Goal: Information Seeking & Learning: Check status

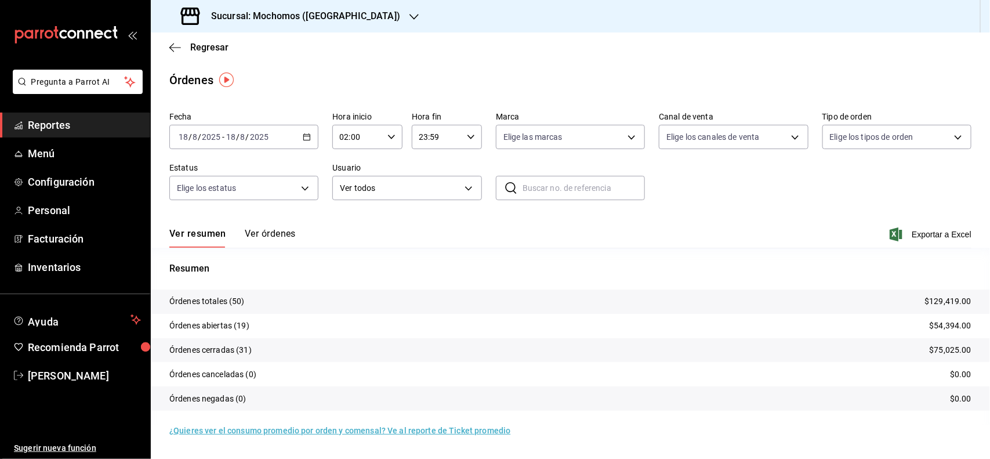
click at [77, 129] on span "Reportes" at bounding box center [84, 125] width 113 height 16
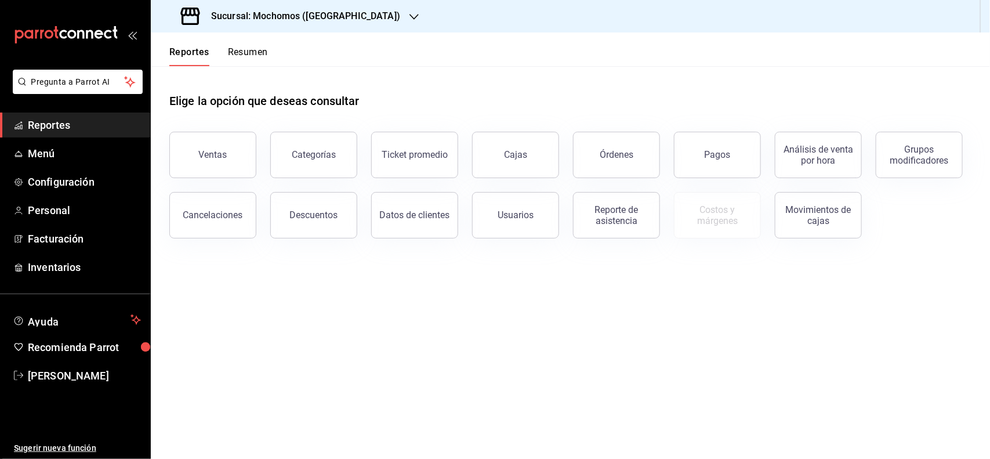
click at [64, 117] on span "Reportes" at bounding box center [84, 125] width 113 height 16
click at [684, 149] on button "Pagos" at bounding box center [717, 155] width 87 height 46
click at [109, 118] on span "Reportes" at bounding box center [84, 125] width 113 height 16
click at [216, 151] on div "Ventas" at bounding box center [213, 154] width 28 height 11
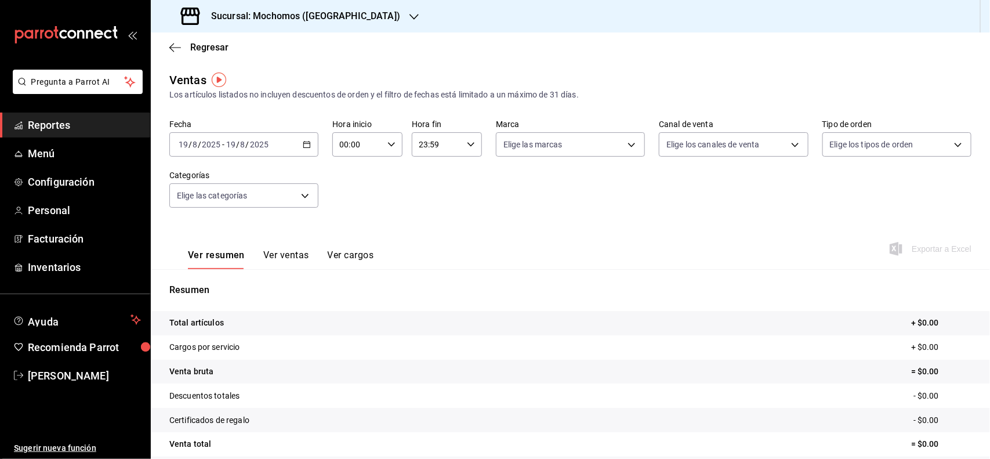
click at [309, 148] on div "[DATE] [DATE] - [DATE] [DATE]" at bounding box center [243, 144] width 149 height 24
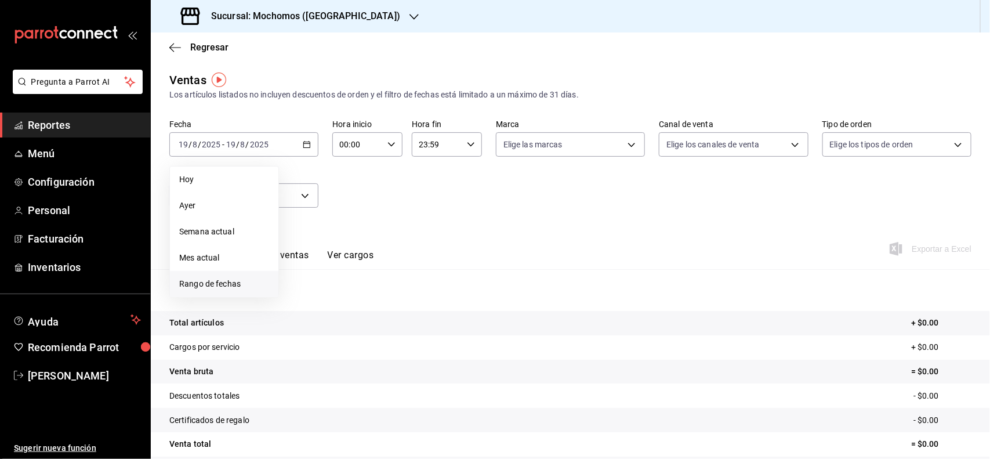
click at [247, 285] on span "Rango de fechas" at bounding box center [224, 284] width 90 height 12
click at [303, 296] on abbr "18" at bounding box center [303, 298] width 8 height 8
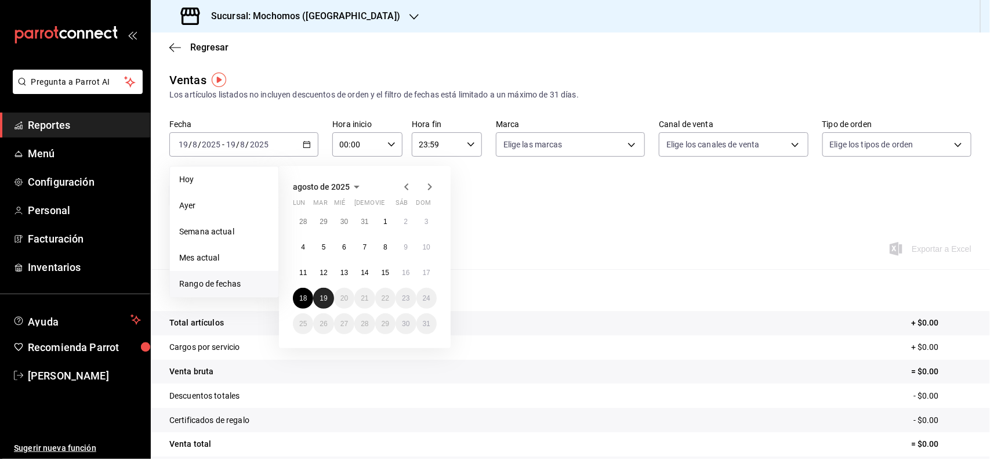
click at [320, 296] on abbr "19" at bounding box center [323, 298] width 8 height 8
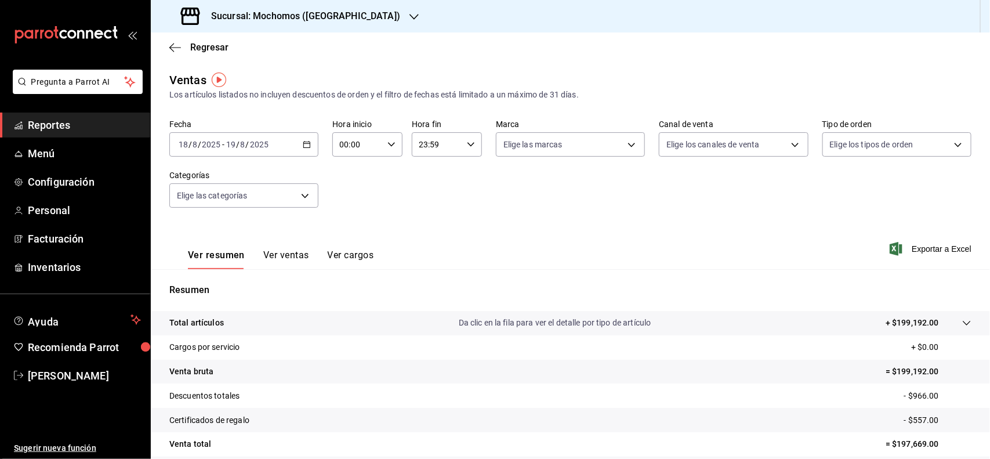
click at [389, 144] on \(Stroke\) "button" at bounding box center [391, 144] width 7 height 4
click at [352, 191] on span "06" at bounding box center [348, 195] width 16 height 9
type input "06:00"
click at [482, 209] on div at bounding box center [495, 229] width 990 height 459
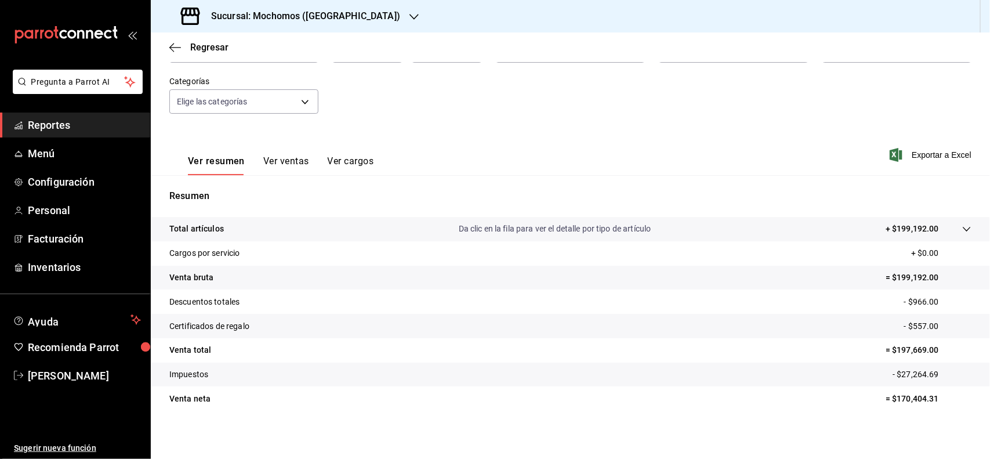
scroll to position [96, 0]
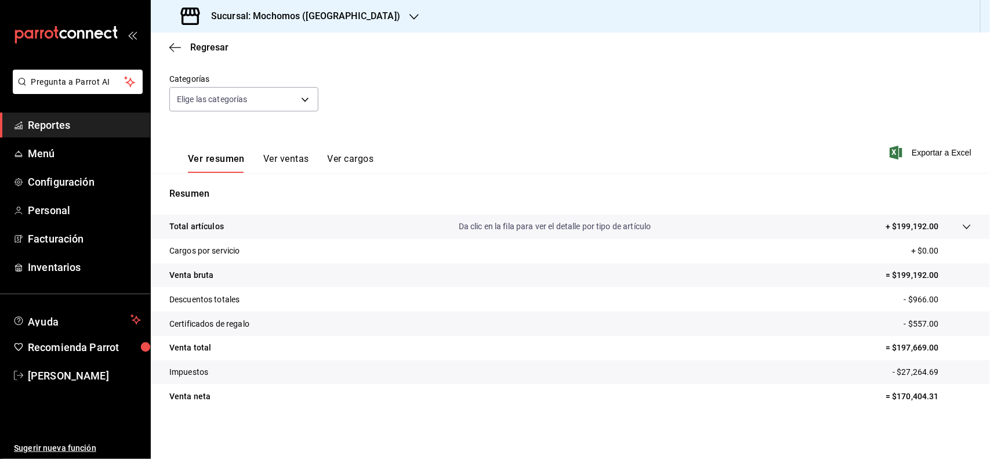
click at [84, 117] on span "Reportes" at bounding box center [84, 125] width 113 height 16
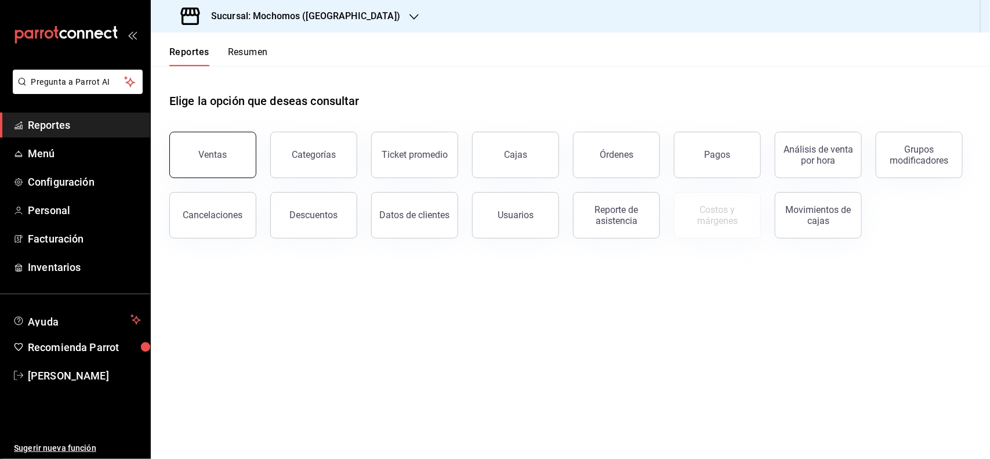
click at [221, 151] on div "Ventas" at bounding box center [213, 154] width 28 height 11
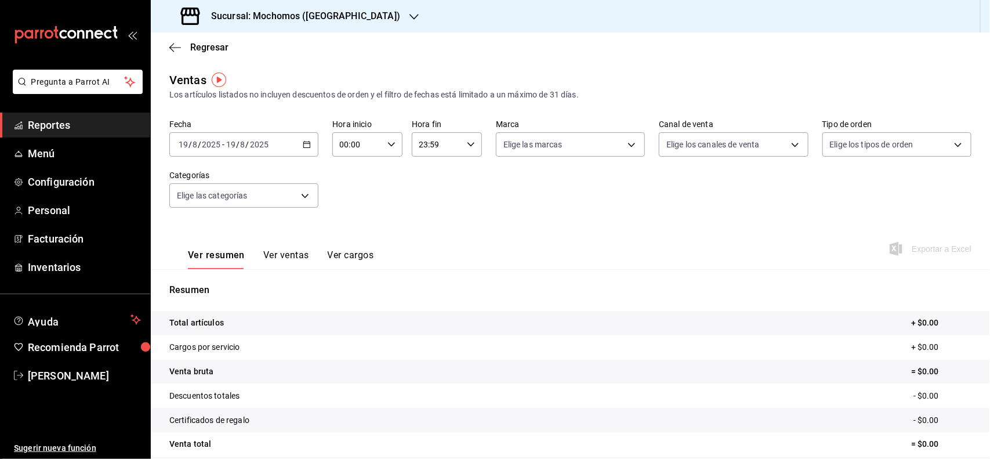
click at [383, 142] on div "00:00 Hora inicio" at bounding box center [367, 144] width 70 height 24
click at [345, 191] on span "06" at bounding box center [348, 195] width 16 height 9
type input "06:00"
click at [306, 143] on div at bounding box center [495, 229] width 990 height 459
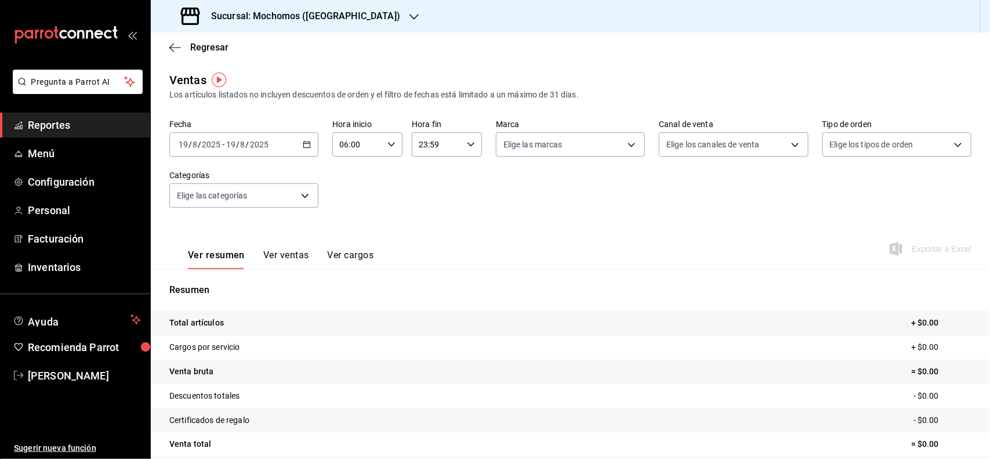
click at [306, 147] on \(Stroke\) "button" at bounding box center [306, 144] width 7 height 6
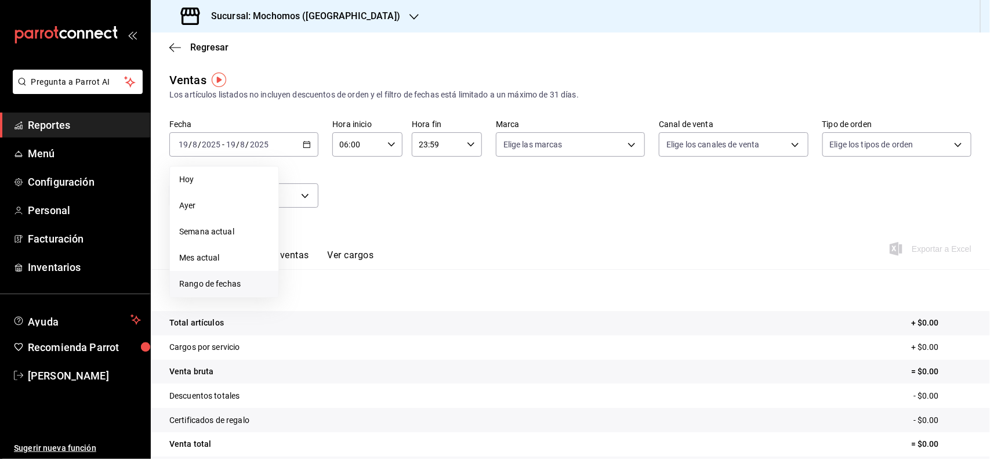
click at [233, 276] on li "Rango de fechas" at bounding box center [224, 284] width 108 height 26
click at [306, 300] on abbr "18" at bounding box center [303, 298] width 8 height 8
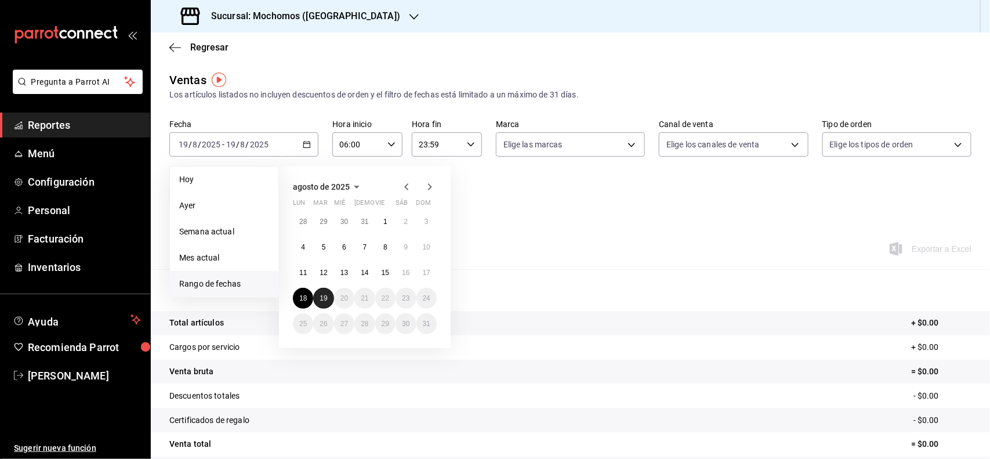
click at [319, 297] on button "19" at bounding box center [323, 298] width 20 height 21
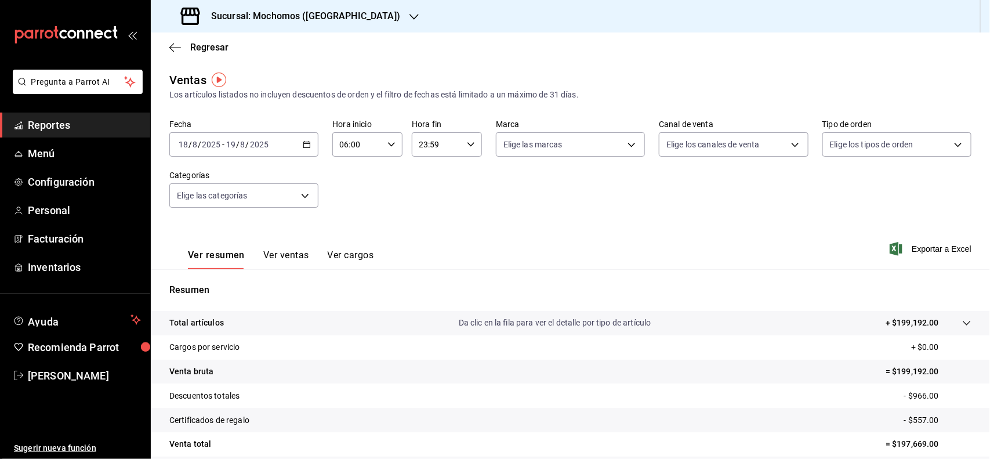
click at [450, 210] on div "Fecha [DATE] [DATE] - [DATE] [DATE] Hora inicio 06:00 Hora inicio Hora fin 23:5…" at bounding box center [570, 170] width 802 height 102
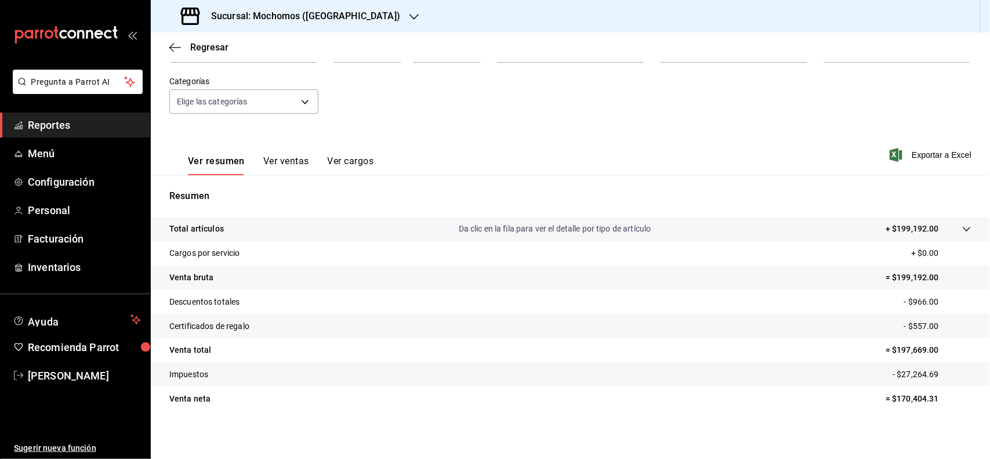
scroll to position [96, 0]
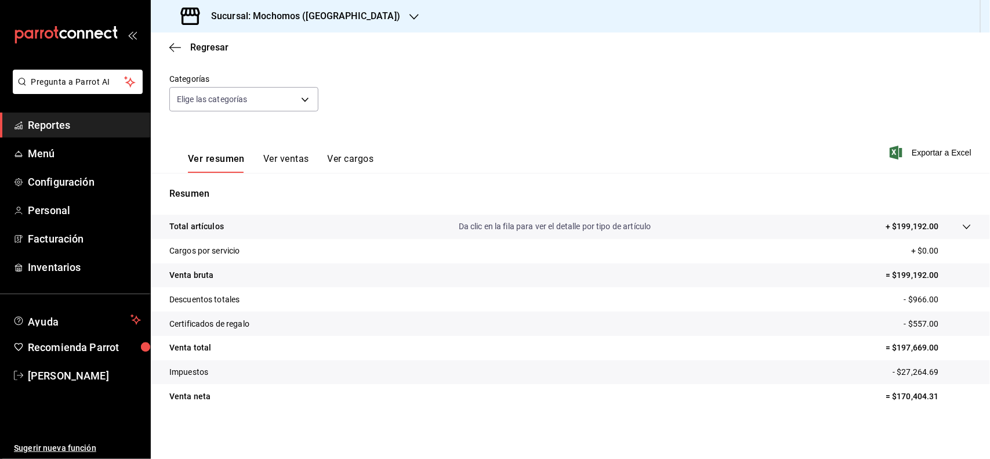
click at [68, 119] on span "Reportes" at bounding box center [84, 125] width 113 height 16
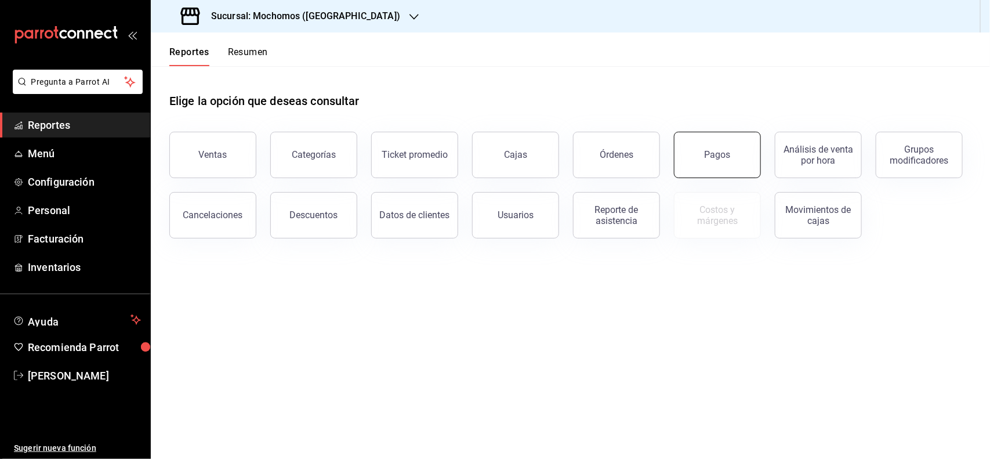
click at [714, 158] on div "Pagos" at bounding box center [717, 154] width 26 height 11
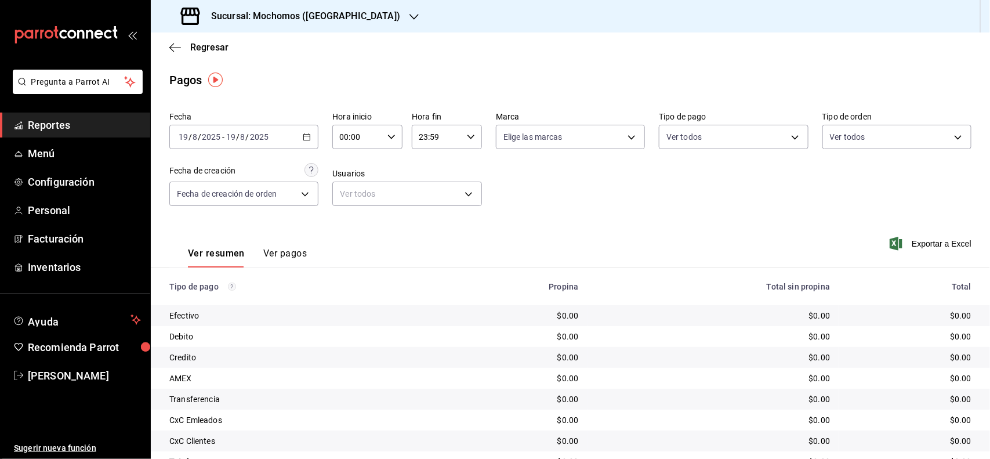
click at [311, 132] on div "[DATE] [DATE] - [DATE] [DATE]" at bounding box center [243, 137] width 149 height 24
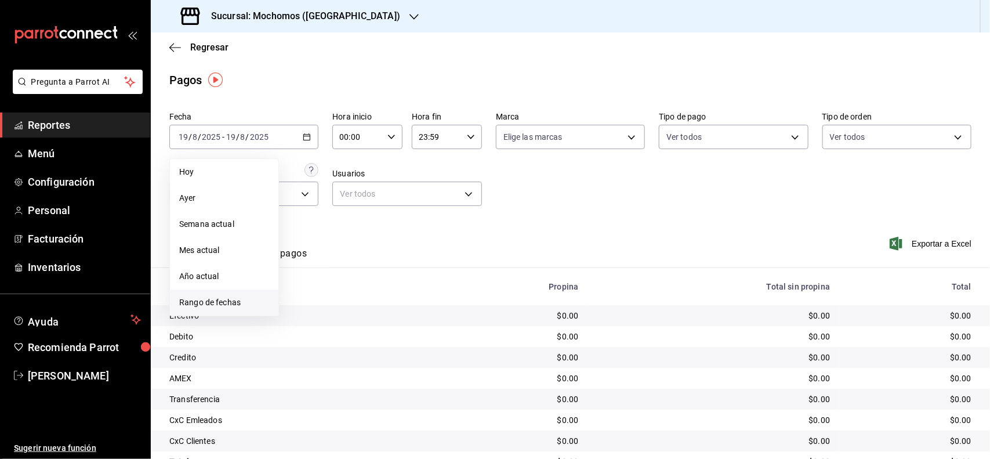
click at [225, 300] on span "Rango de fechas" at bounding box center [224, 302] width 90 height 12
click at [303, 286] on abbr "18" at bounding box center [303, 290] width 8 height 8
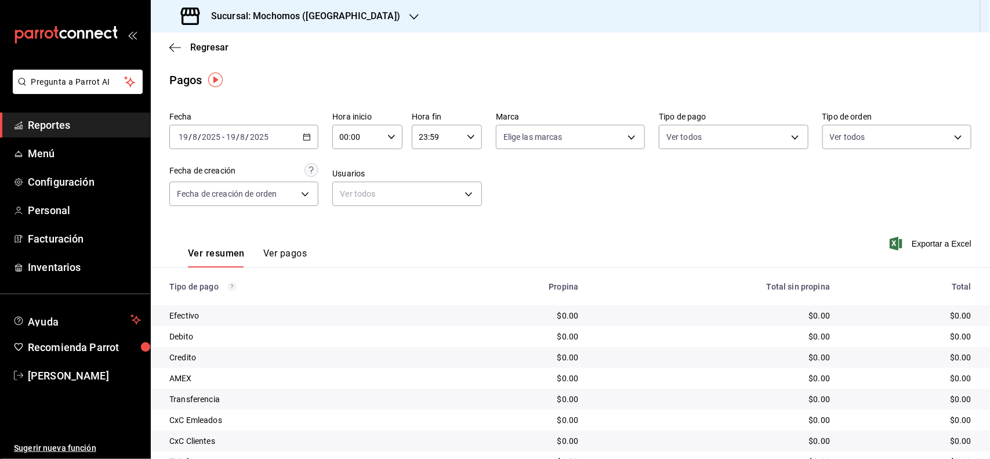
click at [535, 212] on div "Fecha [DATE] [DATE] - [DATE] [DATE] Hora inicio 00:00 Hora inicio Hora fin 23:5…" at bounding box center [570, 163] width 802 height 112
click at [393, 138] on div "00:00 Hora inicio" at bounding box center [367, 137] width 70 height 24
click at [343, 184] on span "06" at bounding box center [348, 188] width 16 height 9
click at [303, 143] on div at bounding box center [495, 229] width 990 height 459
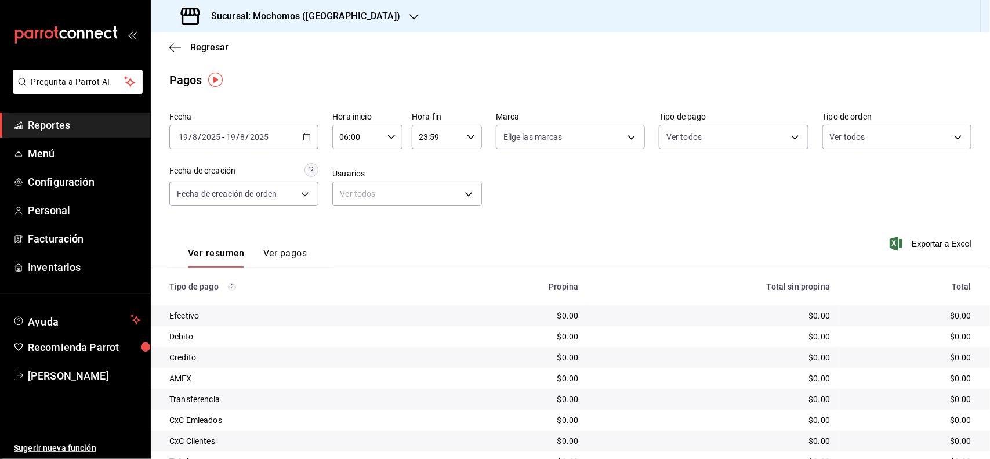
click at [303, 138] on icon "button" at bounding box center [307, 137] width 8 height 8
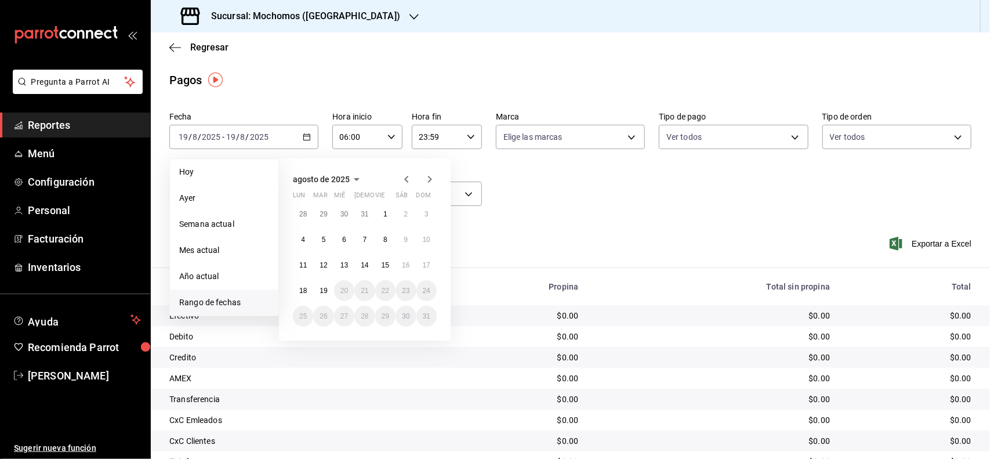
click at [235, 303] on span "Rango de fechas" at bounding box center [224, 302] width 90 height 12
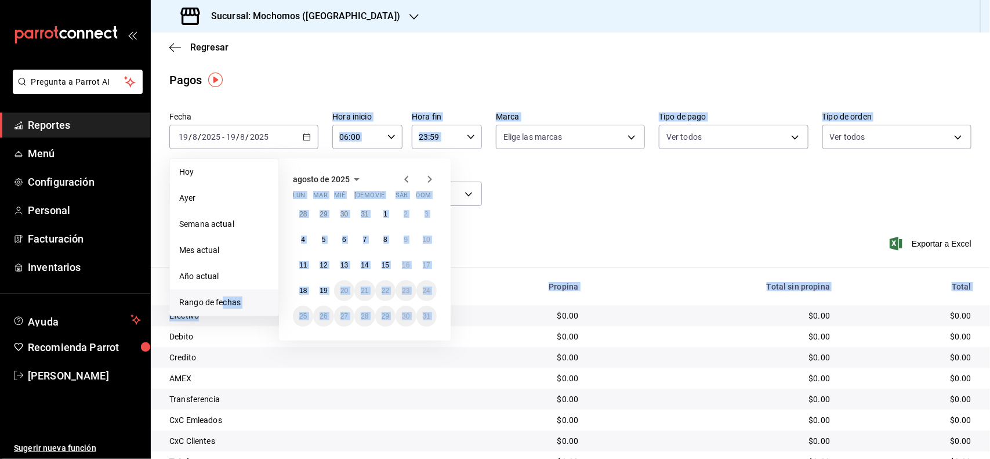
click at [228, 326] on div "Fecha [DATE] [DATE] - [DATE] [DATE] [DATE] [DATE] Semana actual Mes actual Año …" at bounding box center [570, 289] width 839 height 365
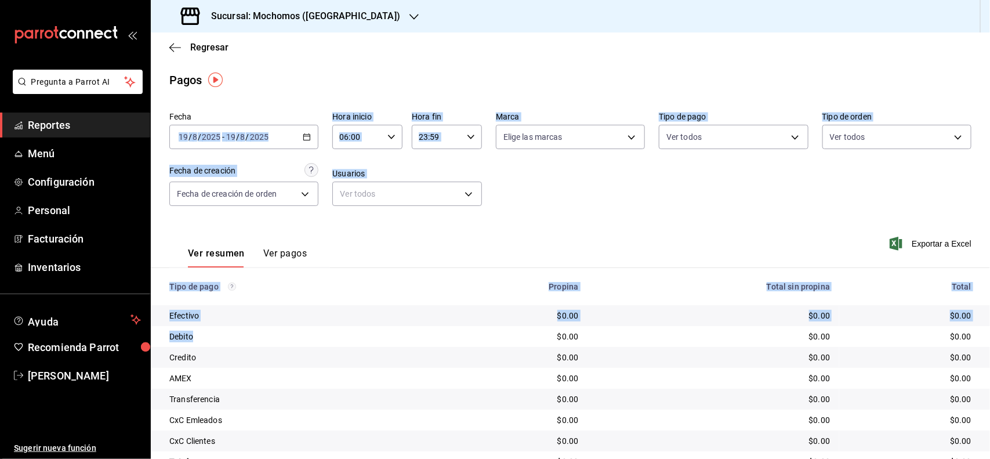
click at [583, 193] on div "Fecha [DATE] [DATE] - [DATE] [DATE] Hora inicio 06:00 Hora inicio Hora fin 23:5…" at bounding box center [570, 163] width 802 height 112
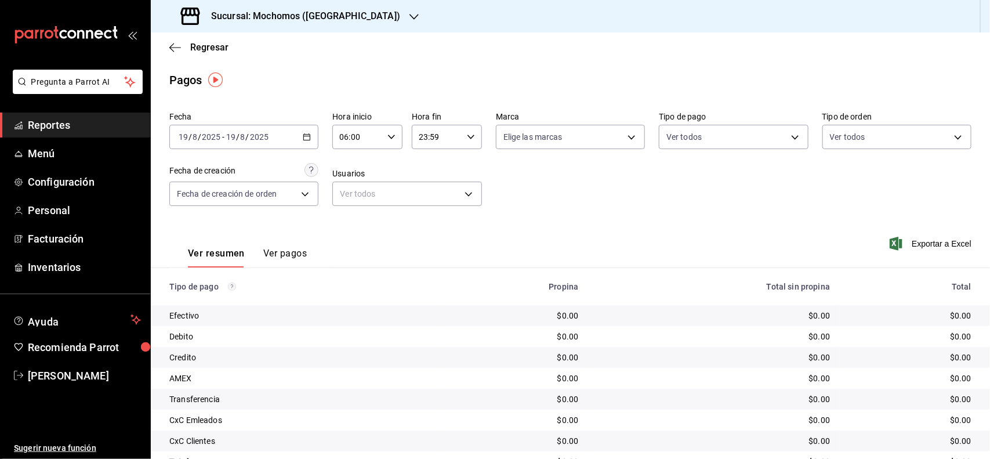
click at [303, 133] on icon "button" at bounding box center [307, 137] width 8 height 8
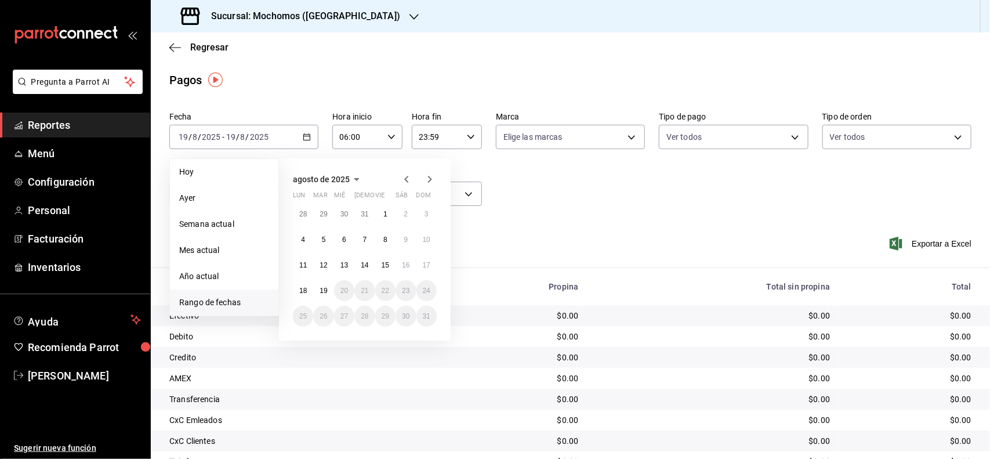
click at [219, 306] on span "Rango de fechas" at bounding box center [224, 302] width 90 height 12
click at [295, 282] on button "18" at bounding box center [303, 290] width 20 height 21
click at [319, 286] on abbr "19" at bounding box center [323, 290] width 8 height 8
type input "00:00"
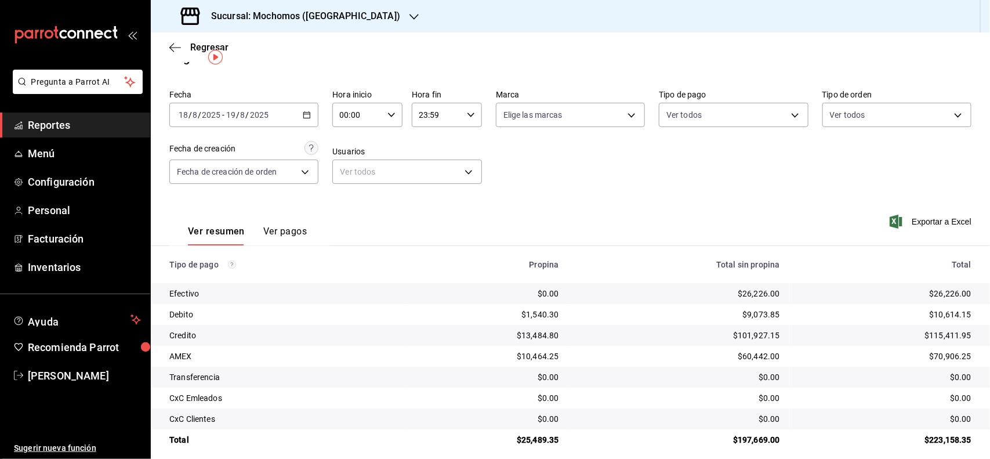
scroll to position [32, 0]
